Goal: Task Accomplishment & Management: Use online tool/utility

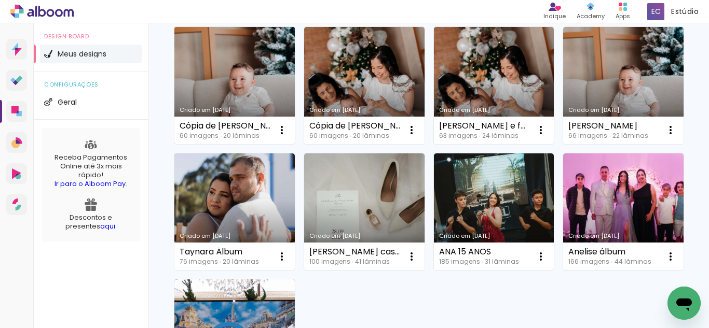
scroll to position [155, 0]
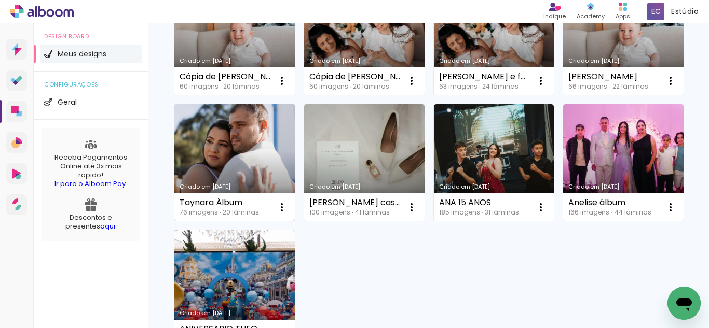
click at [295, 163] on link "Criado em [DATE]" at bounding box center [234, 162] width 120 height 117
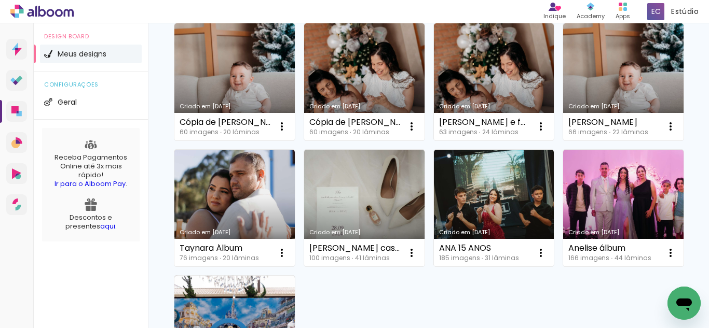
scroll to position [228, 0]
